Goal: Task Accomplishment & Management: Manage account settings

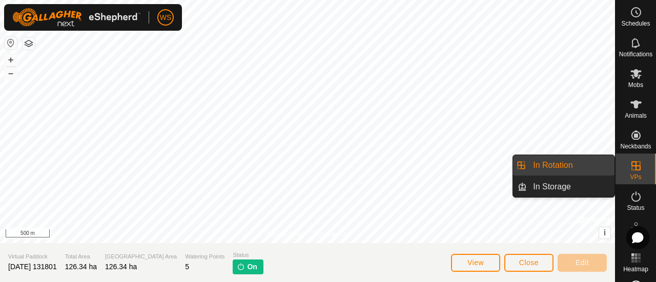
click at [634, 167] on icon at bounding box center [636, 165] width 9 height 9
click at [553, 162] on link "In Rotation" at bounding box center [571, 165] width 88 height 21
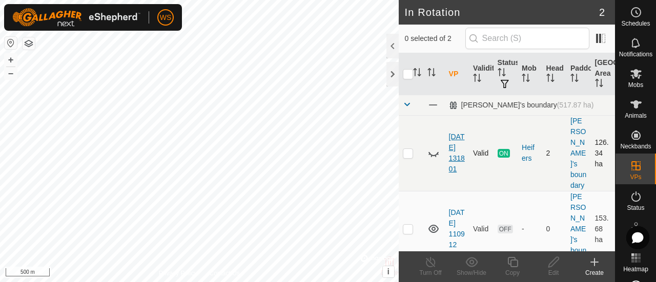
click at [454, 133] on link "[DATE] 131801" at bounding box center [457, 153] width 16 height 40
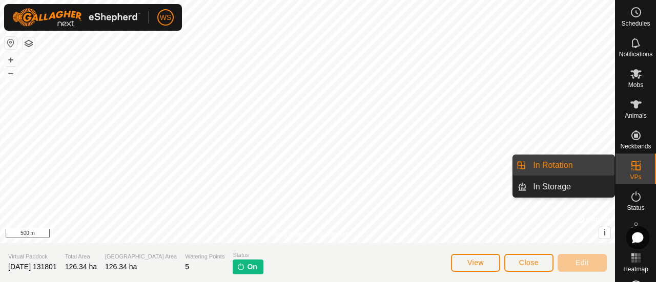
click at [632, 162] on icon at bounding box center [636, 165] width 9 height 9
click at [556, 166] on link "In Rotation" at bounding box center [571, 165] width 88 height 21
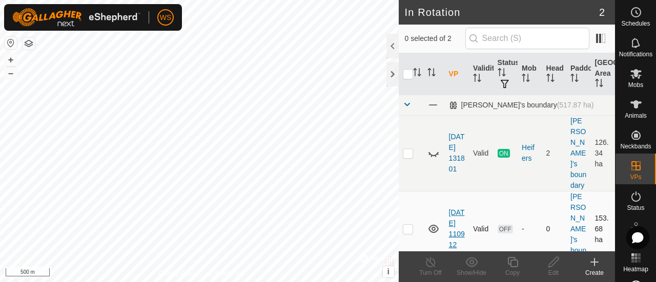
click at [455, 209] on link "[DATE] 110912" at bounding box center [457, 229] width 16 height 40
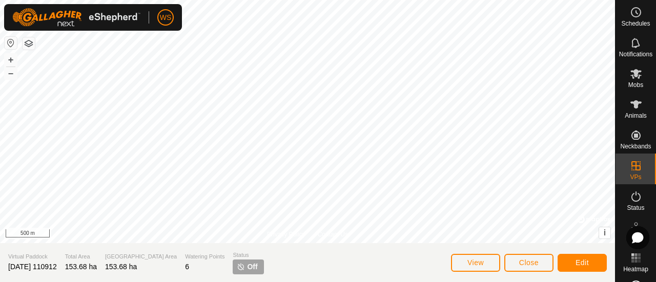
click at [247, 266] on span "Off" at bounding box center [252, 267] width 10 height 11
click at [233, 267] on p-tag "Off" at bounding box center [248, 267] width 31 height 15
click at [595, 268] on button "Edit" at bounding box center [582, 263] width 49 height 18
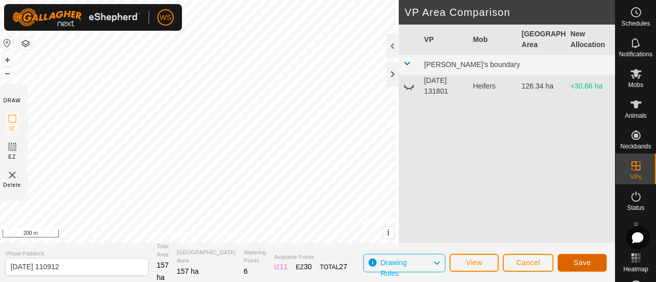
click at [580, 257] on button "Save" at bounding box center [582, 263] width 49 height 18
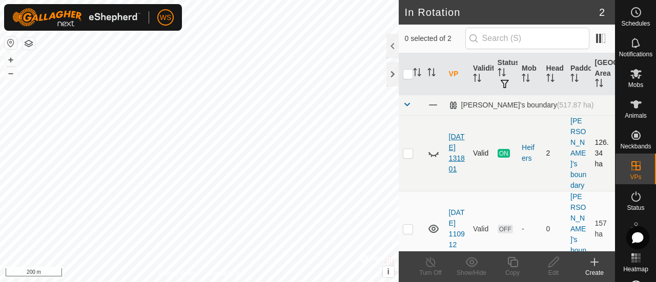
click at [453, 133] on link "[DATE] 131801" at bounding box center [457, 153] width 16 height 40
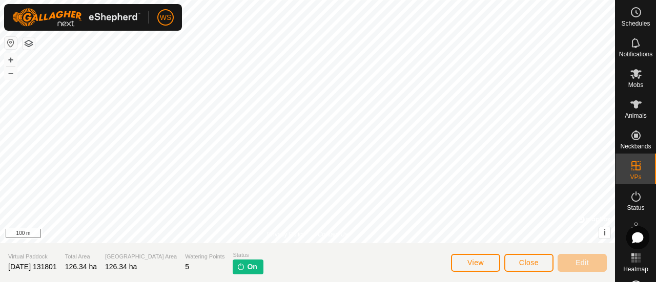
click at [247, 267] on span "On" at bounding box center [252, 267] width 10 height 11
drag, startPoint x: 219, startPoint y: 265, endPoint x: 226, endPoint y: 269, distance: 7.7
click at [237, 265] on img at bounding box center [241, 267] width 8 height 8
click at [247, 269] on span "On" at bounding box center [252, 267] width 10 height 11
click at [237, 270] on img at bounding box center [241, 267] width 8 height 8
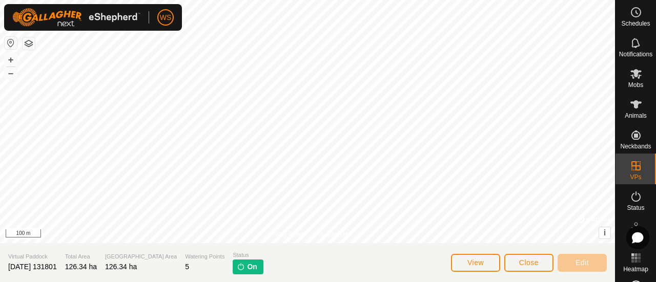
click at [237, 270] on img at bounding box center [241, 267] width 8 height 8
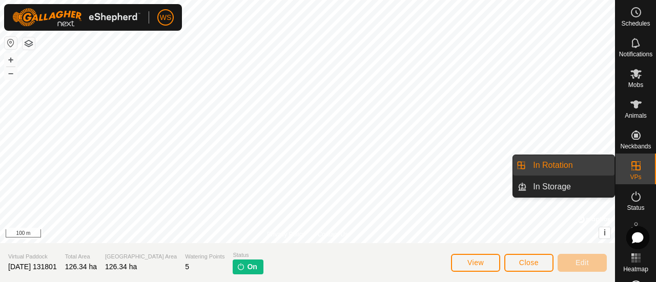
click at [557, 163] on link "In Rotation" at bounding box center [571, 165] width 88 height 21
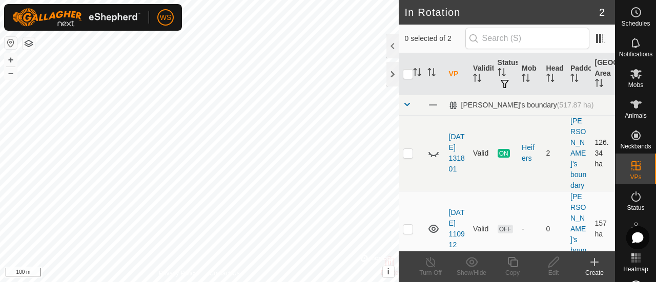
click at [409, 149] on p-checkbox at bounding box center [408, 153] width 10 height 8
checkbox input "true"
click at [435, 147] on icon at bounding box center [434, 153] width 12 height 12
click at [430, 262] on line at bounding box center [431, 263] width 8 height 8
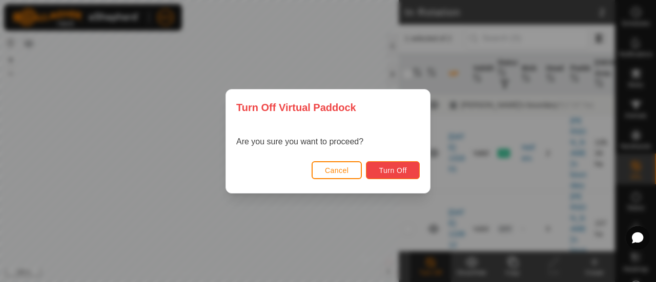
click at [398, 174] on span "Turn Off" at bounding box center [393, 171] width 28 height 8
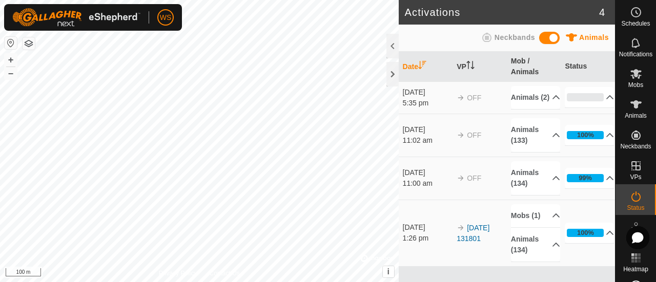
scroll to position [4, 0]
click at [598, 100] on p-accordion-header "0%" at bounding box center [589, 97] width 49 height 21
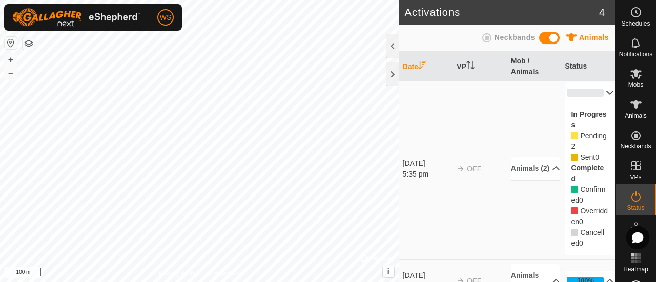
click at [597, 94] on p-accordion-header "0%" at bounding box center [589, 93] width 49 height 21
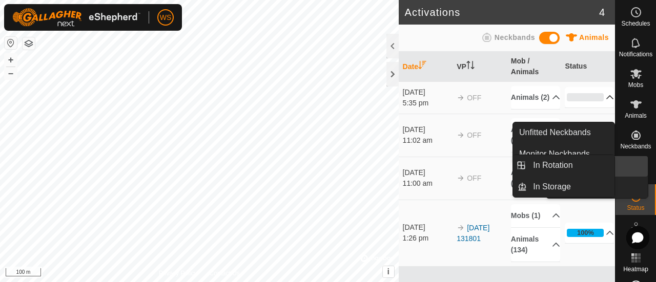
click at [637, 162] on icon at bounding box center [636, 166] width 12 height 12
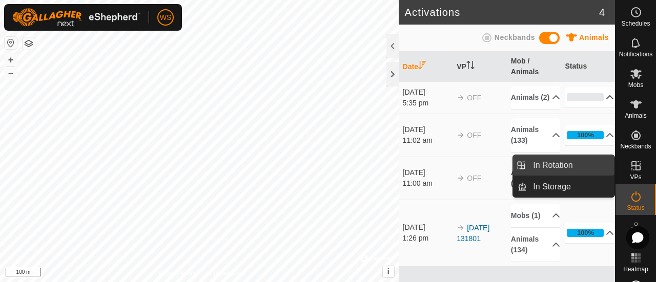
click at [546, 164] on link "In Rotation" at bounding box center [571, 165] width 88 height 21
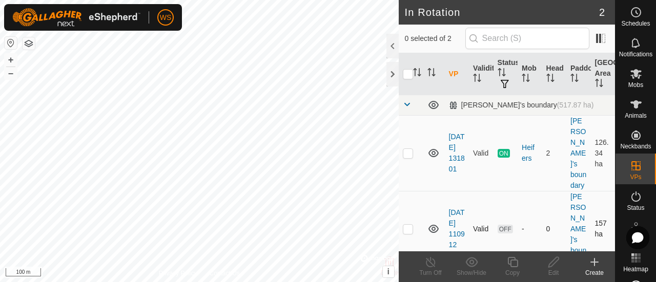
click at [400, 198] on td at bounding box center [411, 229] width 25 height 76
checkbox input "true"
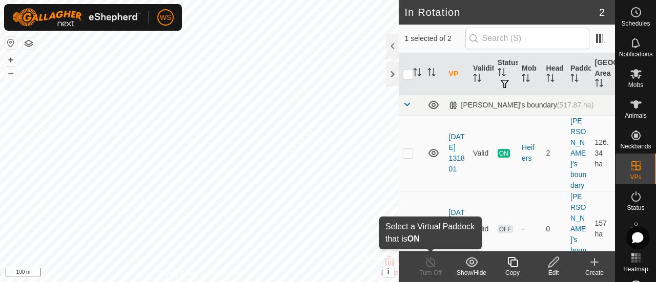
click at [433, 266] on line at bounding box center [431, 263] width 8 height 8
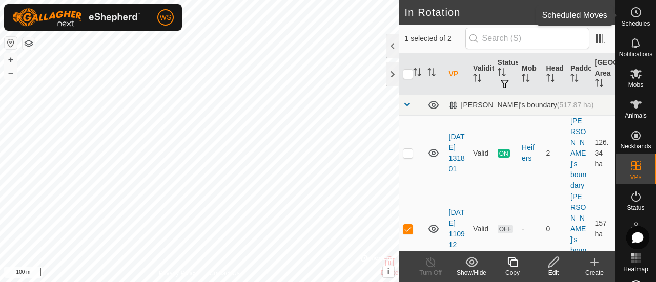
click at [631, 17] on icon at bounding box center [636, 12] width 12 height 12
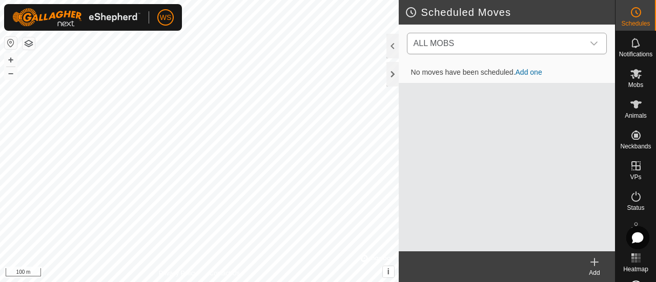
click at [572, 45] on span "ALL MOBS" at bounding box center [497, 43] width 174 height 21
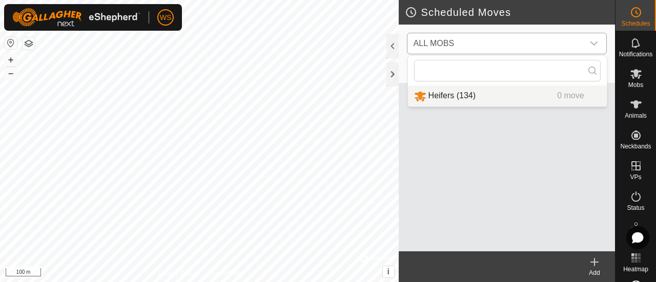
click at [441, 100] on li "Heifers (134) 0 move" at bounding box center [507, 96] width 199 height 21
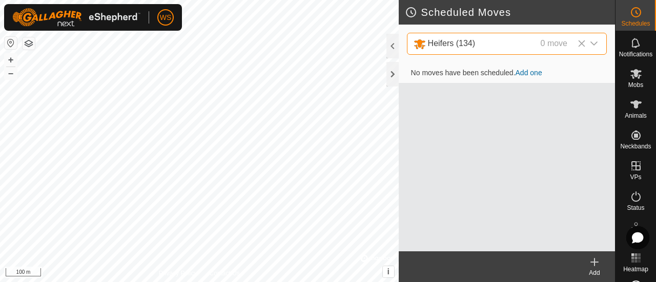
click at [530, 76] on link "Add one" at bounding box center [529, 73] width 27 height 8
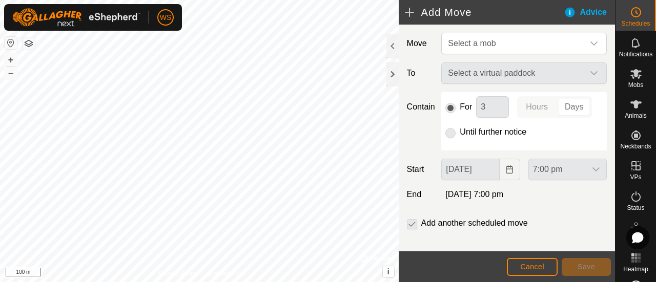
click at [450, 132] on p-radiobutton at bounding box center [450, 132] width 10 height 12
click at [474, 44] on span "Select a mob" at bounding box center [472, 43] width 48 height 9
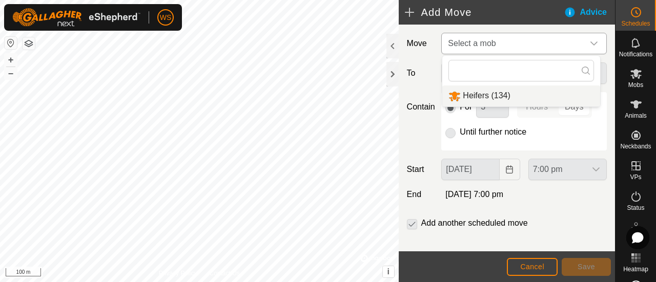
click at [469, 92] on li "Heifers (134)" at bounding box center [521, 96] width 158 height 21
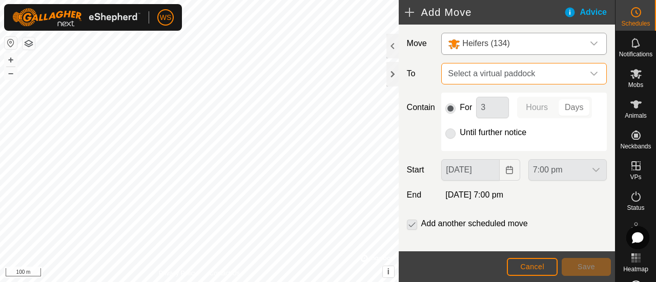
click at [474, 75] on span "Select a virtual paddock" at bounding box center [514, 74] width 140 height 21
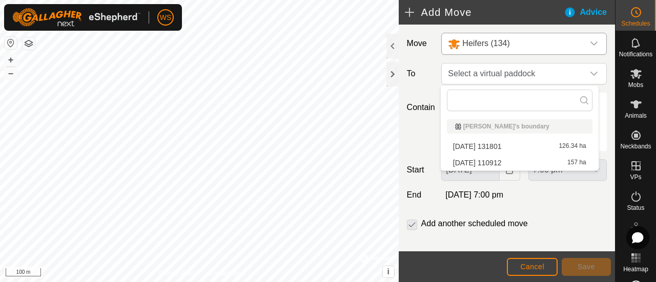
click at [494, 160] on li "[DATE] 110912 157 ha" at bounding box center [520, 162] width 146 height 15
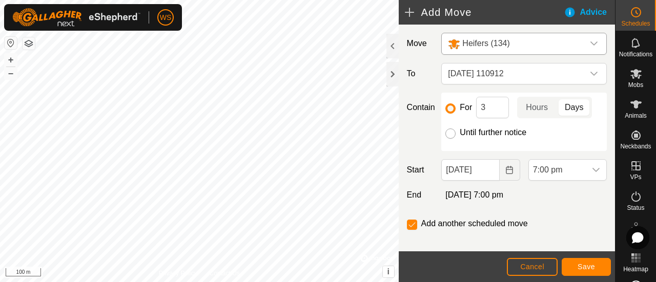
click at [451, 131] on input "Until further notice" at bounding box center [450, 134] width 10 height 10
radio input "true"
checkbox input "false"
click at [550, 170] on span "7:00 pm" at bounding box center [557, 170] width 57 height 21
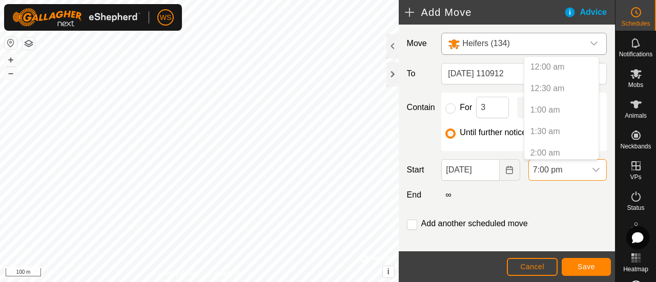
scroll to position [736, 0]
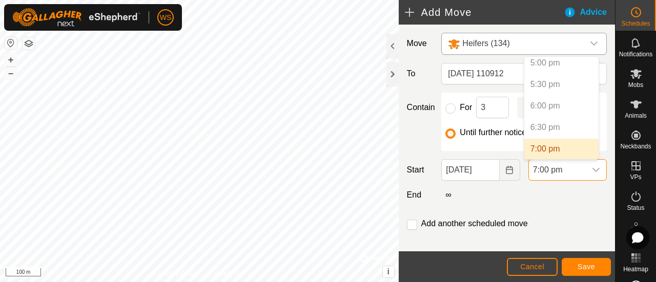
click at [538, 108] on p-selectitem "6:00 pm" at bounding box center [561, 106] width 74 height 21
click at [543, 146] on li "7:00 pm" at bounding box center [561, 149] width 74 height 21
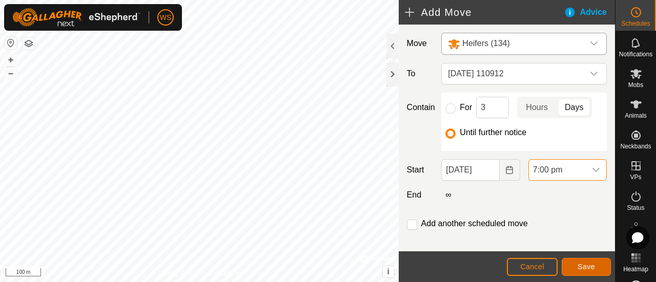
click at [581, 265] on span "Save" at bounding box center [586, 267] width 17 height 8
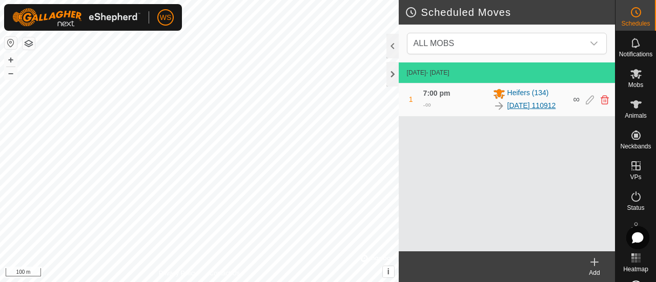
click at [515, 105] on link "[DATE] 110912" at bounding box center [532, 105] width 49 height 11
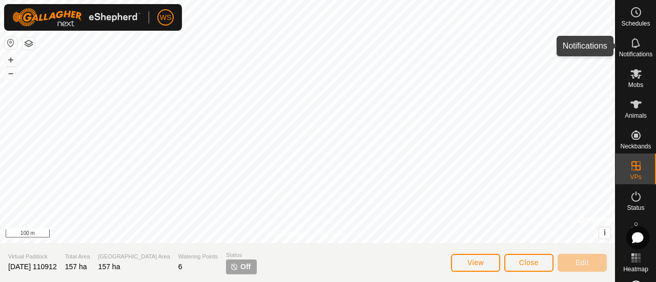
click at [635, 48] on icon at bounding box center [636, 43] width 12 height 12
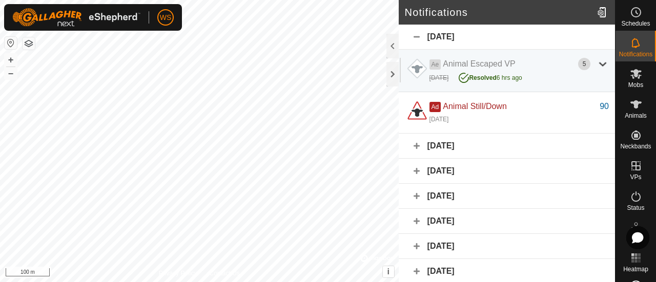
click at [633, 44] on icon at bounding box center [636, 43] width 12 height 12
click at [631, 108] on icon at bounding box center [636, 104] width 11 height 8
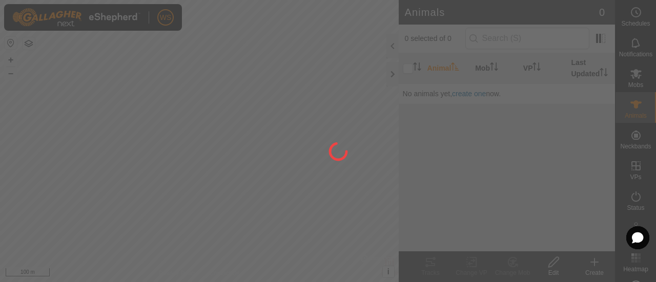
click at [631, 80] on div at bounding box center [328, 141] width 656 height 282
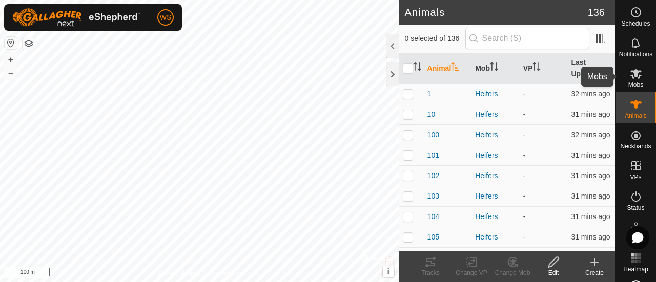
click at [632, 76] on icon at bounding box center [636, 74] width 11 height 10
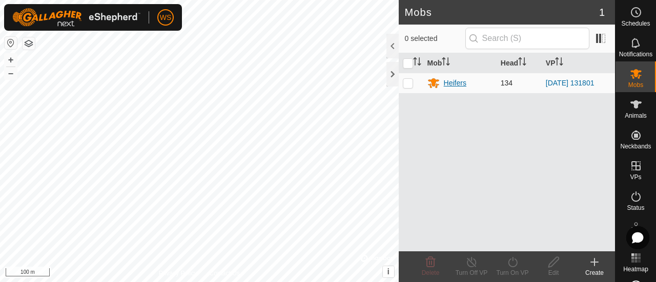
click at [446, 79] on div "Heifers" at bounding box center [455, 83] width 23 height 11
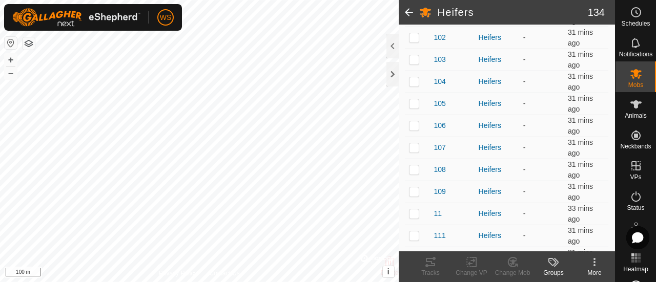
scroll to position [256, 0]
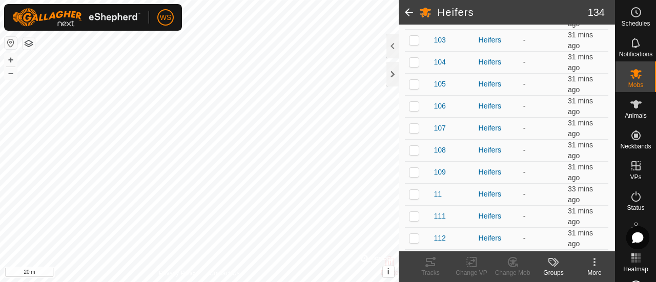
click at [128, 0] on html "WS Schedules Notifications Mobs Animals Neckbands VPs Status Infra Heatmap Help…" at bounding box center [328, 141] width 656 height 282
click at [405, 11] on span at bounding box center [409, 12] width 21 height 25
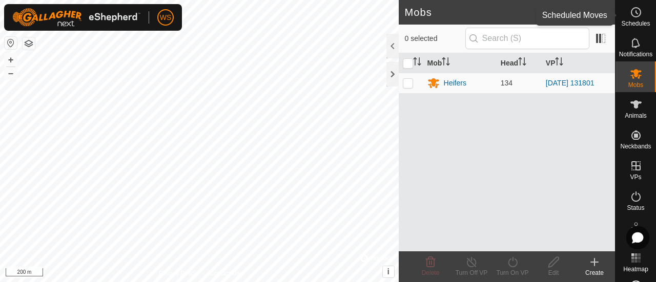
click at [632, 14] on icon at bounding box center [636, 12] width 12 height 12
